Goal: Task Accomplishment & Management: Complete application form

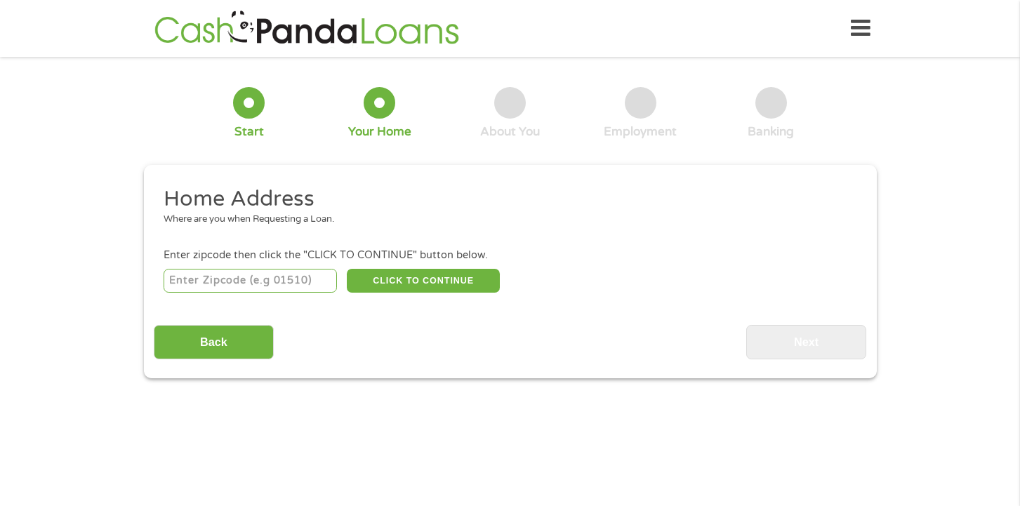
click at [244, 275] on input "number" at bounding box center [249, 281] width 173 height 24
type input "24315"
select select "[US_STATE]"
click at [460, 277] on button "CLICK TO CONTINUE" at bounding box center [423, 281] width 153 height 24
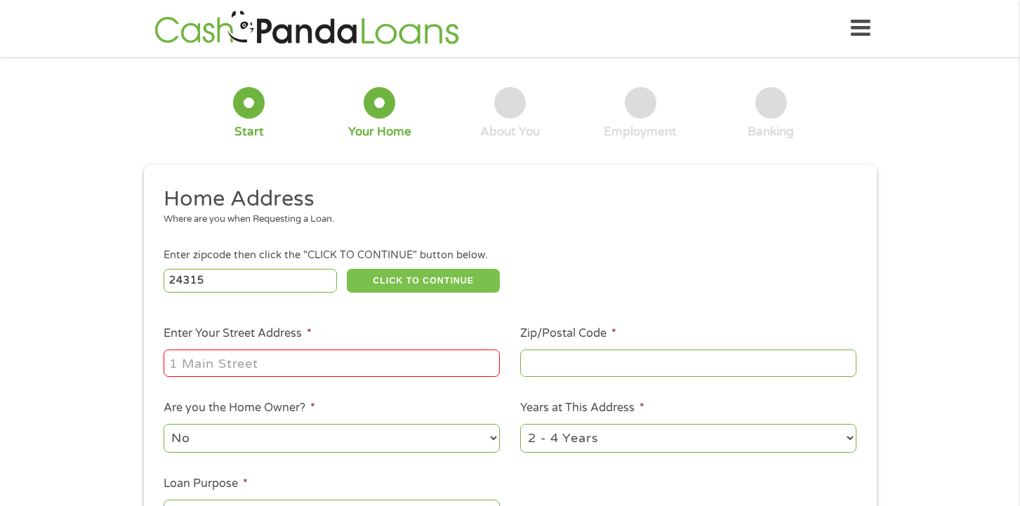
type input "24315"
type input "[PERSON_NAME]"
click at [402, 367] on input "Enter Your Street Address *" at bounding box center [331, 362] width 336 height 27
type input "[STREET_ADDRESS]"
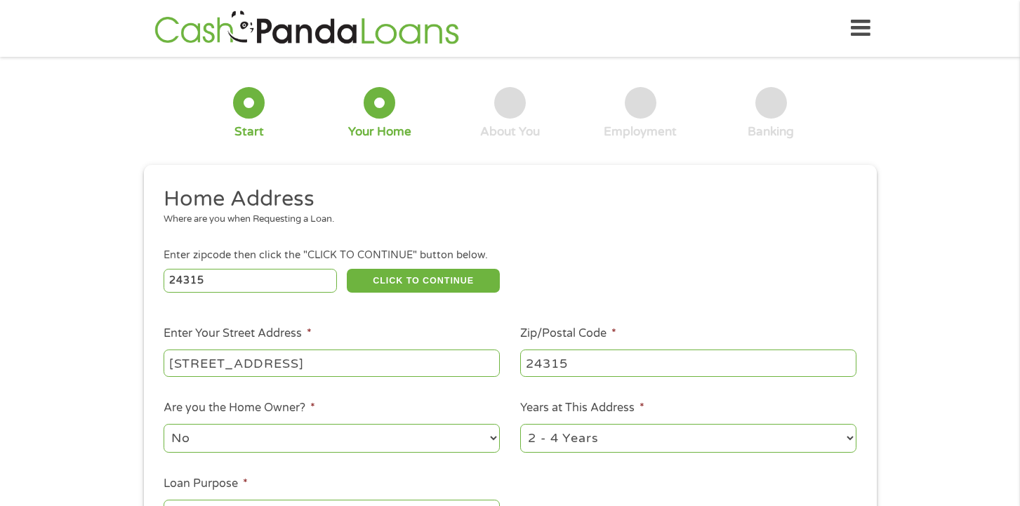
click at [686, 422] on div "1 Year or less 1 - 2 Years 2 - 4 Years Over 4 Years" at bounding box center [688, 439] width 336 height 34
click at [688, 432] on select "1 Year or less 1 - 2 Years 2 - 4 Years Over 4 Years" at bounding box center [688, 438] width 336 height 29
select select "60months"
click at [520, 424] on select "1 Year or less 1 - 2 Years 2 - 4 Years Over 4 Years" at bounding box center [688, 438] width 336 height 29
click at [305, 441] on select "No Yes" at bounding box center [331, 438] width 336 height 29
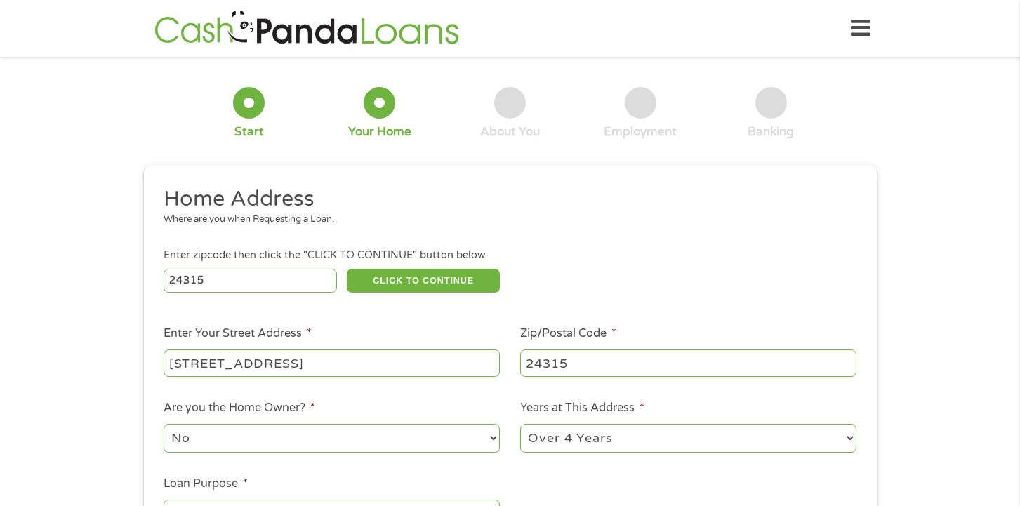
select select "yes"
click at [163, 424] on select "No Yes" at bounding box center [331, 438] width 336 height 29
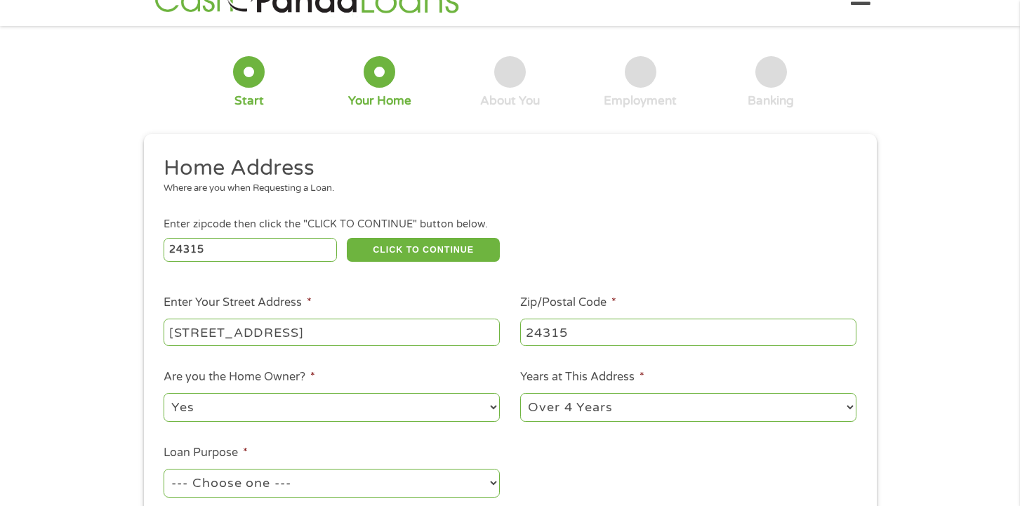
scroll to position [140, 0]
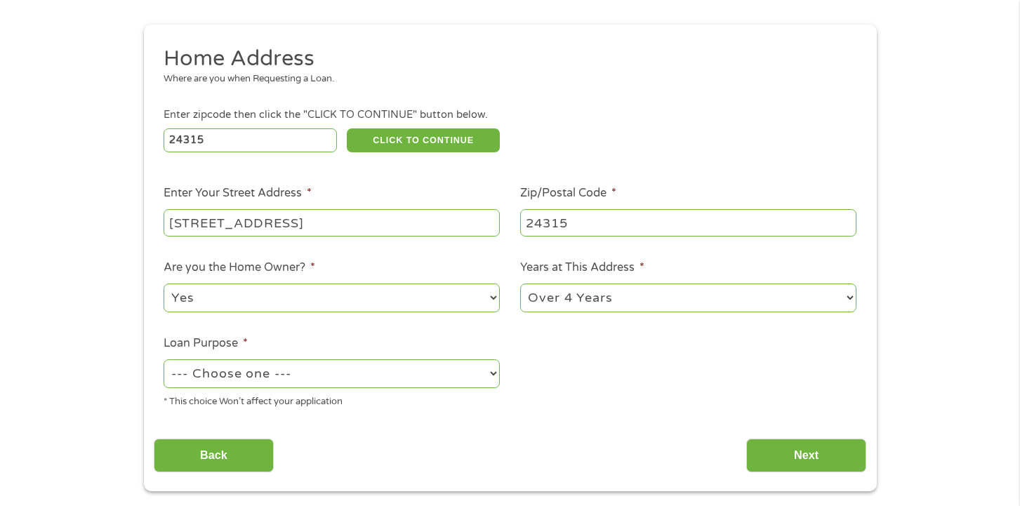
click at [399, 370] on select "--- Choose one --- Pay Bills Debt Consolidation Home Improvement Major Purchase…" at bounding box center [331, 373] width 336 height 29
select select "medicalexpenses"
click at [163, 359] on select "--- Choose one --- Pay Bills Debt Consolidation Home Improvement Major Purchase…" at bounding box center [331, 373] width 336 height 29
click at [794, 460] on input "Next" at bounding box center [806, 456] width 120 height 34
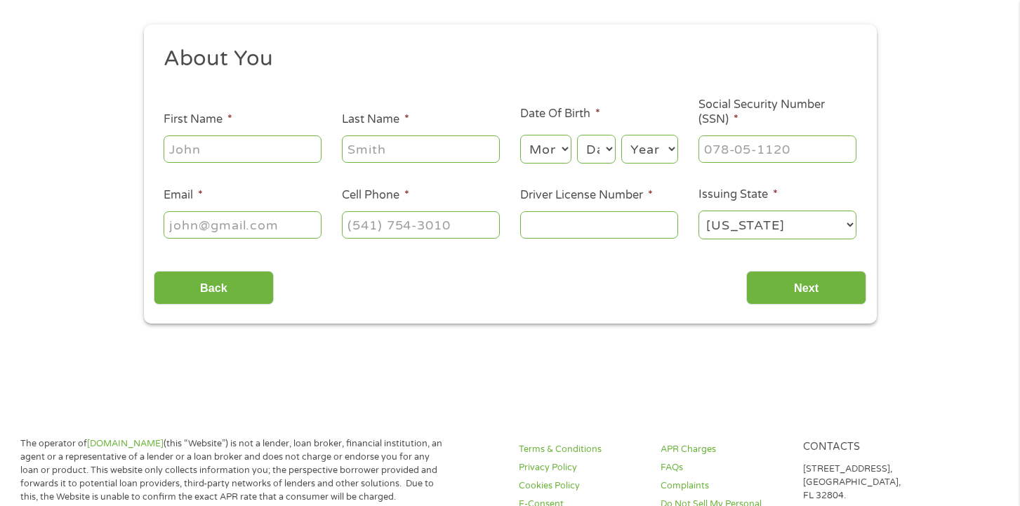
scroll to position [0, 0]
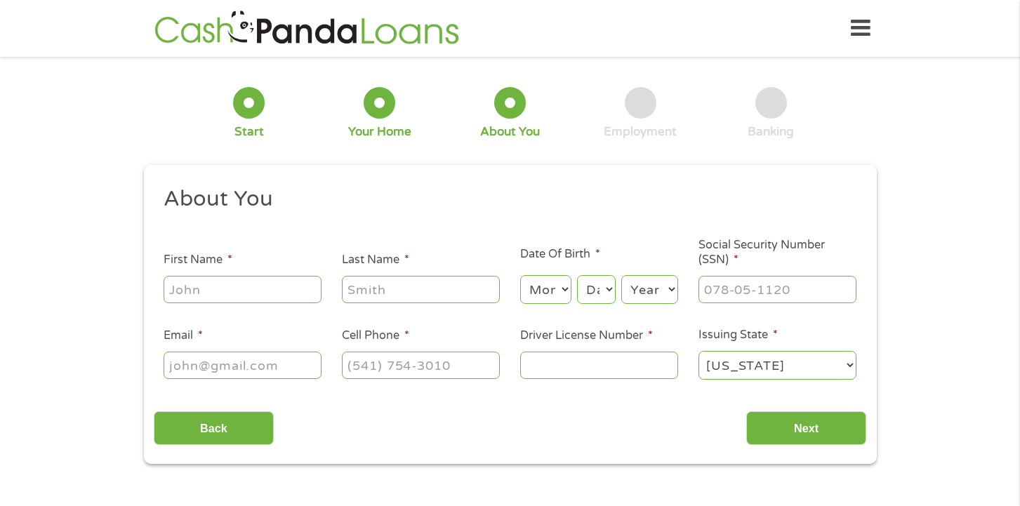
click at [262, 291] on input "First Name *" at bounding box center [242, 289] width 158 height 27
type input "[PERSON_NAME]"
type input "King"
type input "[EMAIL_ADDRESS][DOMAIN_NAME]"
type input "[PHONE_NUMBER]"
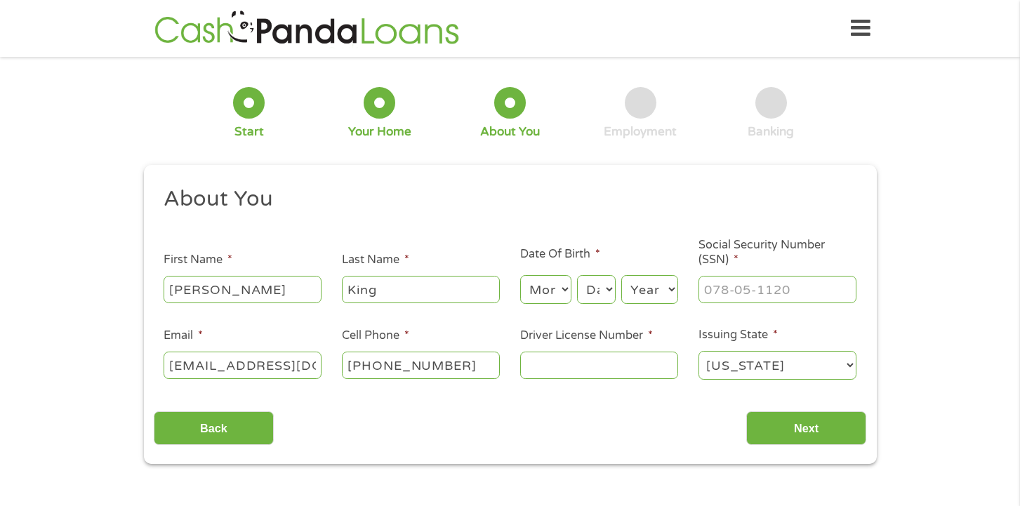
click at [559, 279] on select "Month 1 2 3 4 5 6 7 8 9 10 11 12" at bounding box center [545, 289] width 51 height 29
select select "1"
click at [520, 275] on select "Month 1 2 3 4 5 6 7 8 9 10 11 12" at bounding box center [545, 289] width 51 height 29
click at [612, 291] on select "Day 1 2 3 4 5 6 7 8 9 10 11 12 13 14 15 16 17 18 19 20 21 22 23 24 25 26 27 28 …" at bounding box center [596, 289] width 38 height 29
select select "3"
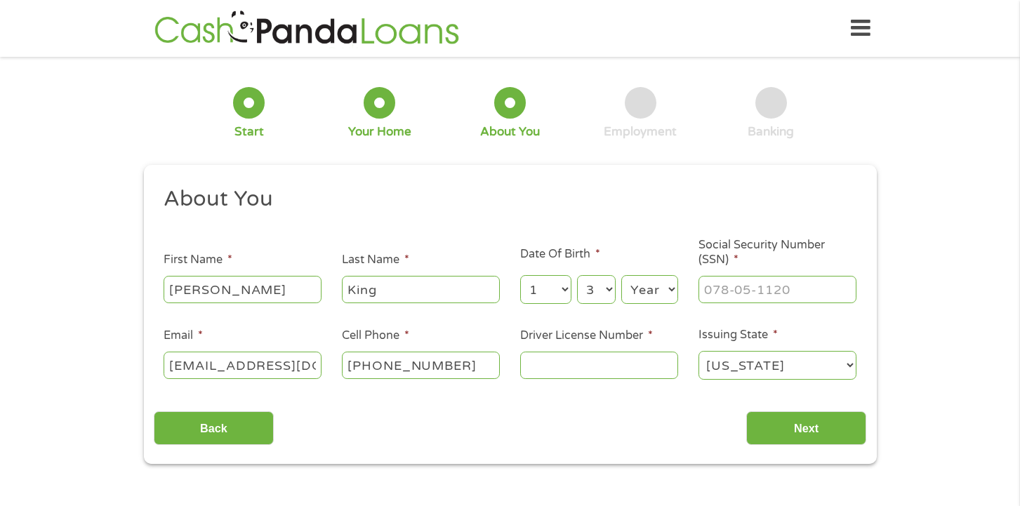
click at [577, 275] on select "Day 1 2 3 4 5 6 7 8 9 10 11 12 13 14 15 16 17 18 19 20 21 22 23 24 25 26 27 28 …" at bounding box center [596, 289] width 38 height 29
click at [646, 293] on select "Year [DATE] 2006 2005 2004 2003 2002 2001 2000 1999 1998 1997 1996 1995 1994 19…" at bounding box center [649, 289] width 57 height 29
select select "1984"
click at [621, 275] on select "Year [DATE] 2006 2005 2004 2003 2002 2001 2000 1999 1998 1997 1996 1995 1994 19…" at bounding box center [649, 289] width 57 height 29
click at [748, 296] on input "___-__-____" at bounding box center [777, 289] width 158 height 27
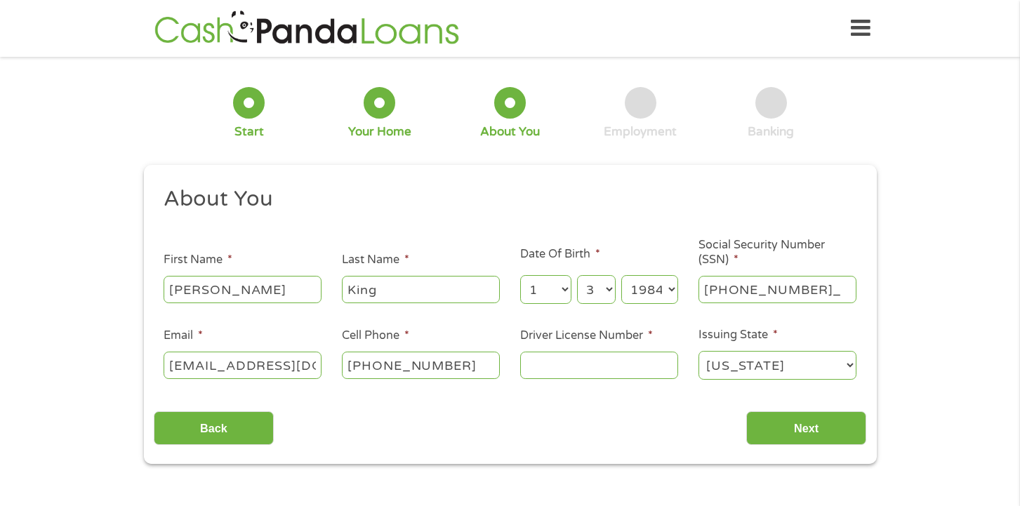
type input "226-51-0579"
click at [559, 363] on input "Driver License Number *" at bounding box center [599, 365] width 158 height 27
type input "T63709596"
click at [822, 429] on input "Next" at bounding box center [806, 428] width 120 height 34
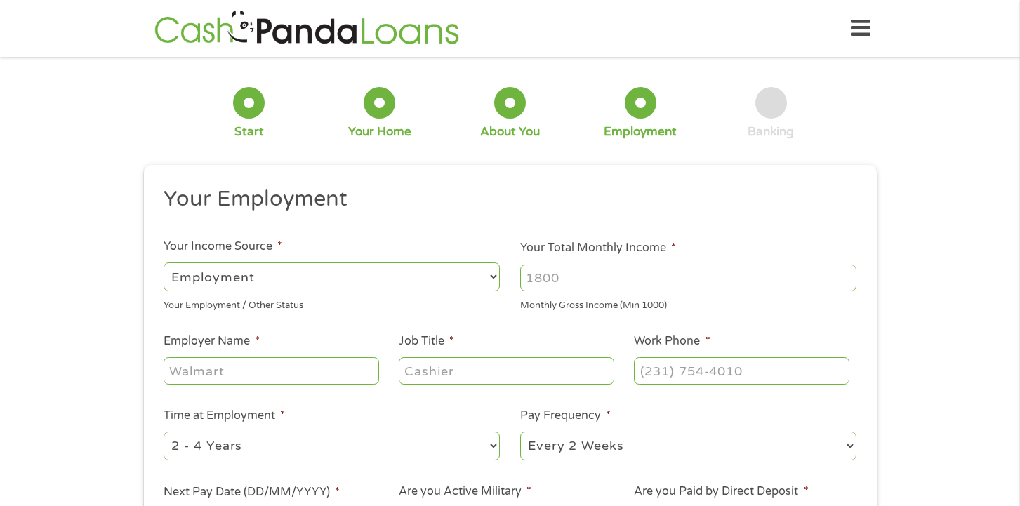
click at [605, 281] on input "Your Total Monthly Income *" at bounding box center [688, 278] width 336 height 27
type input "2800"
click at [246, 375] on input "Employer Name *" at bounding box center [270, 370] width 215 height 27
type input "u"
click at [287, 371] on input "u" at bounding box center [270, 370] width 215 height 27
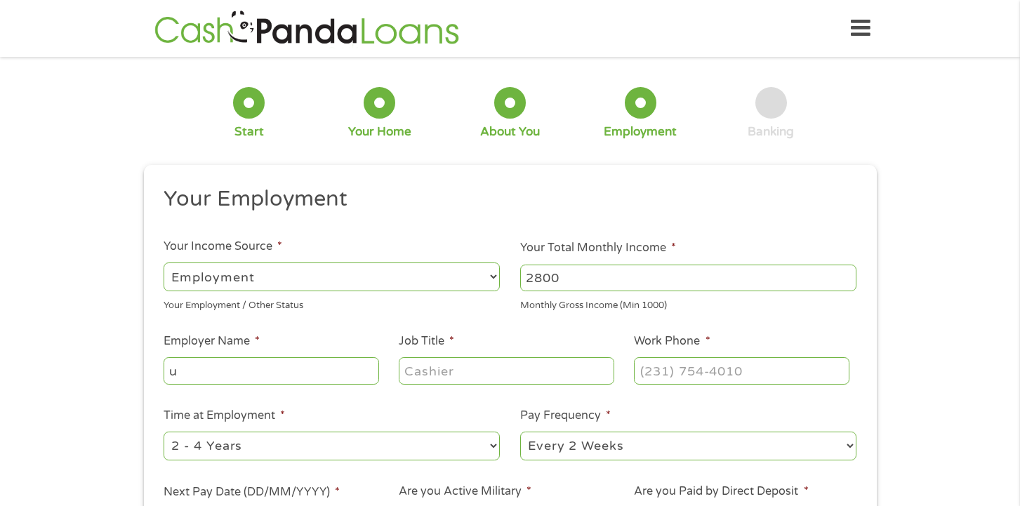
click at [287, 371] on input "u" at bounding box center [270, 370] width 215 height 27
click at [287, 370] on input "Employer Name *" at bounding box center [270, 370] width 215 height 27
type input "Universal Protection Services"
type input "Reception"
type input "[PHONE_NUMBER]"
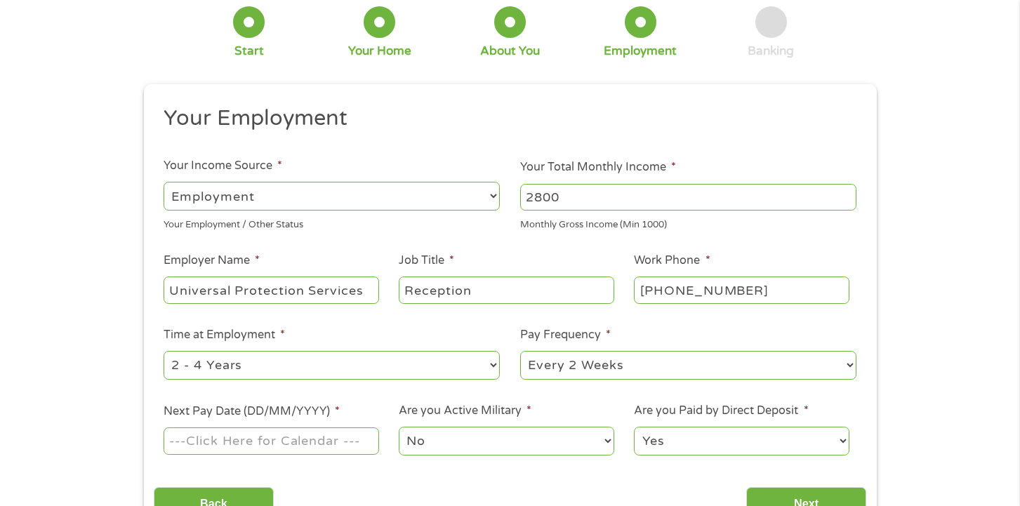
scroll to position [117, 0]
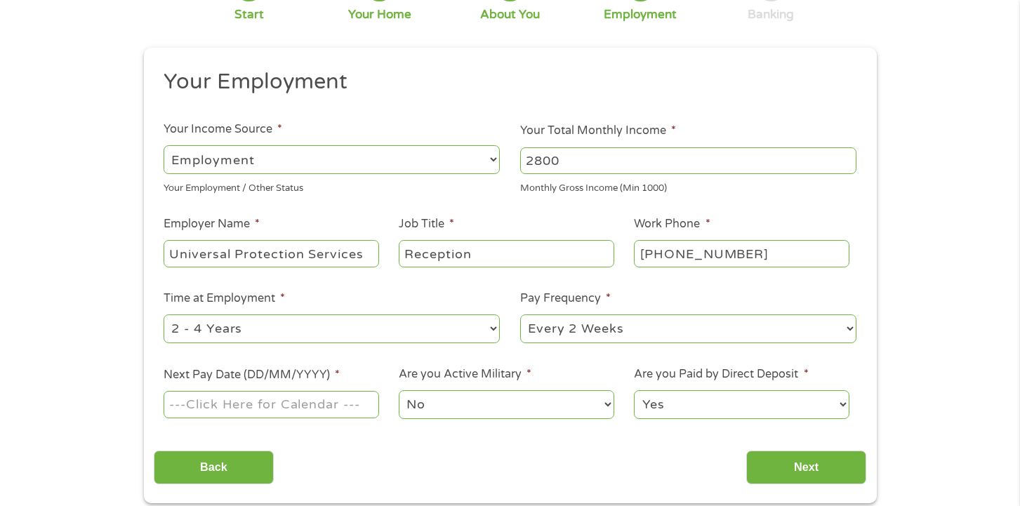
click at [251, 333] on select "--- Choose one --- 1 Year or less 1 - 2 Years 2 - 4 Years Over 4 Years" at bounding box center [331, 328] width 336 height 29
click at [163, 314] on select "--- Choose one --- 1 Year or less 1 - 2 Years 2 - 4 Years Over 4 Years" at bounding box center [331, 328] width 336 height 29
click at [721, 329] on select "--- Choose one --- Every 2 Weeks Every Week Monthly Semi-Monthly" at bounding box center [688, 328] width 336 height 29
select select "weekly"
click at [520, 314] on select "--- Choose one --- Every 2 Weeks Every Week Monthly Semi-Monthly" at bounding box center [688, 328] width 336 height 29
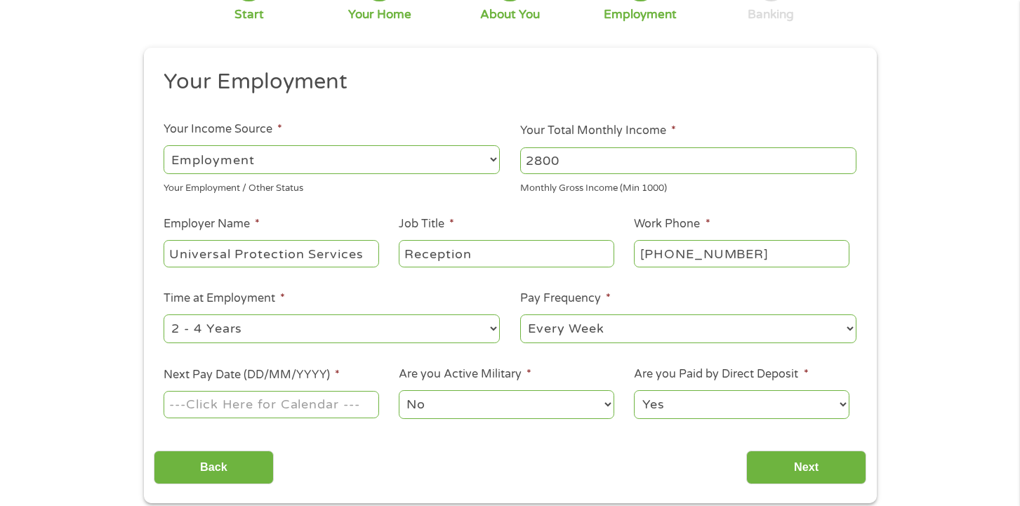
click at [256, 407] on input "Next Pay Date (DD/MM/YYYY) *" at bounding box center [270, 404] width 215 height 27
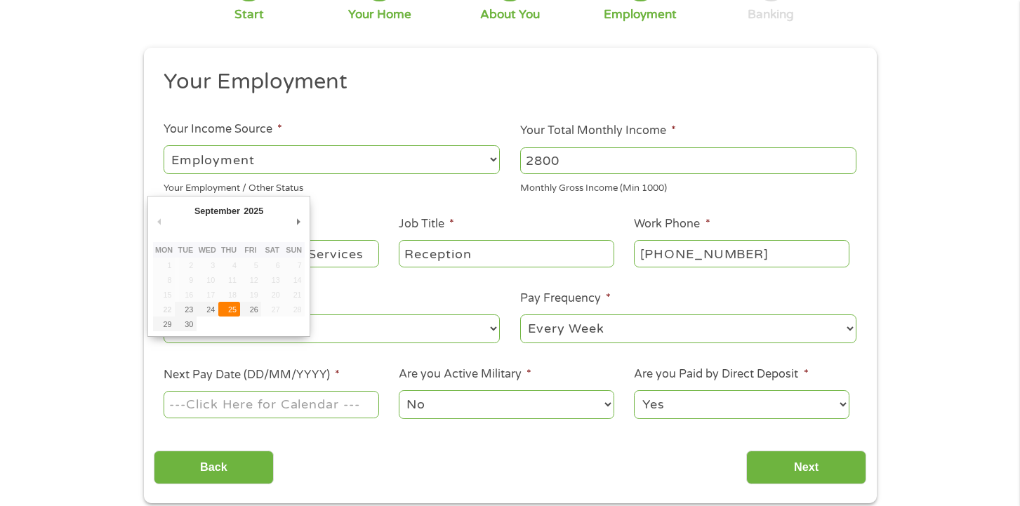
type input "[DATE]"
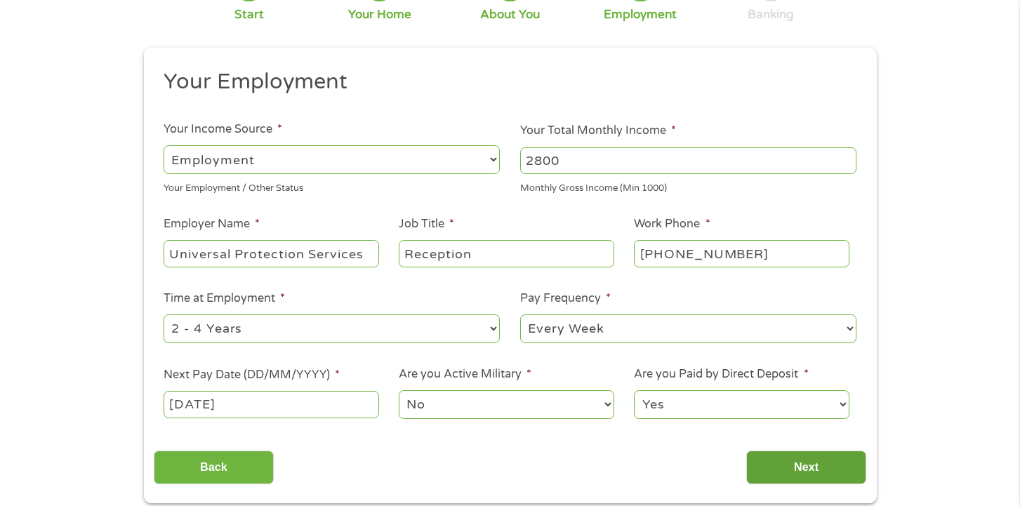
click at [832, 462] on input "Next" at bounding box center [806, 467] width 120 height 34
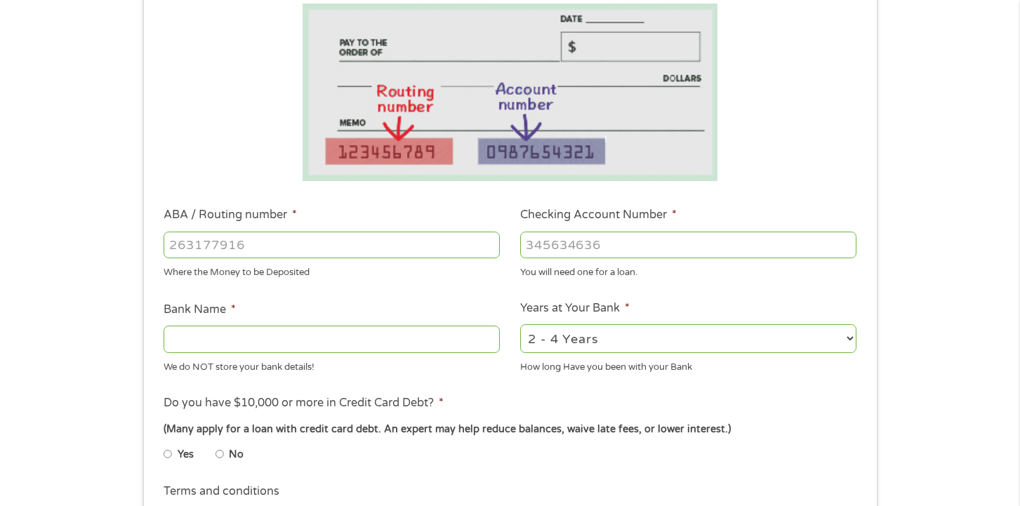
scroll to position [328, 0]
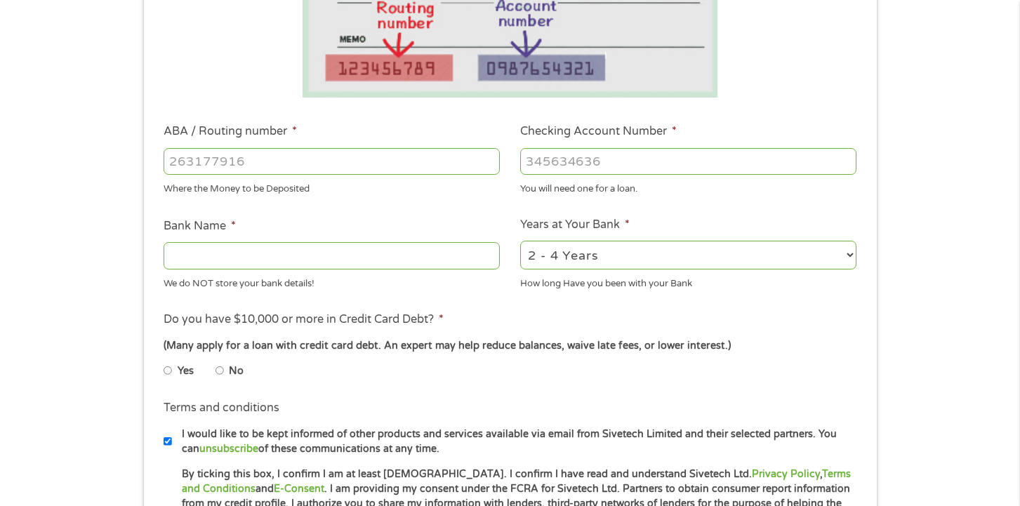
drag, startPoint x: 221, startPoint y: 373, endPoint x: 214, endPoint y: 371, distance: 7.3
click at [218, 373] on input "No" at bounding box center [219, 370] width 8 height 22
radio input "true"
click at [705, 249] on select "2 - 4 Years 6 - 12 Months 1 - 2 Years Over 4 Years" at bounding box center [688, 255] width 336 height 29
select select "24months"
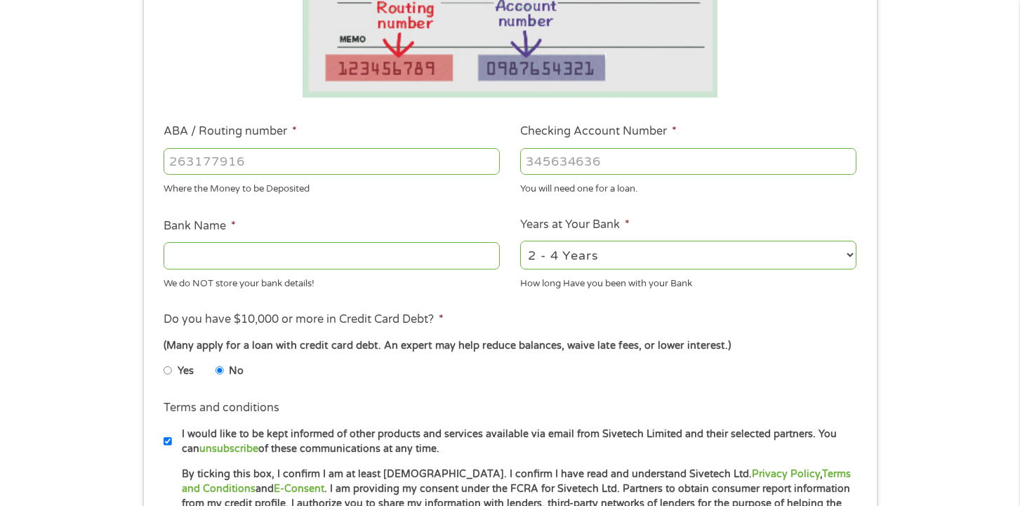
click at [520, 241] on select "2 - 4 Years 6 - 12 Months 1 - 2 Years Over 4 Years" at bounding box center [688, 255] width 336 height 29
click at [291, 255] on input "Bank Name *" at bounding box center [331, 255] width 336 height 27
type input "MetaBank"
click at [612, 165] on input "Checking Account Number *" at bounding box center [688, 161] width 336 height 27
